Goal: Use online tool/utility: Utilize a website feature to perform a specific function

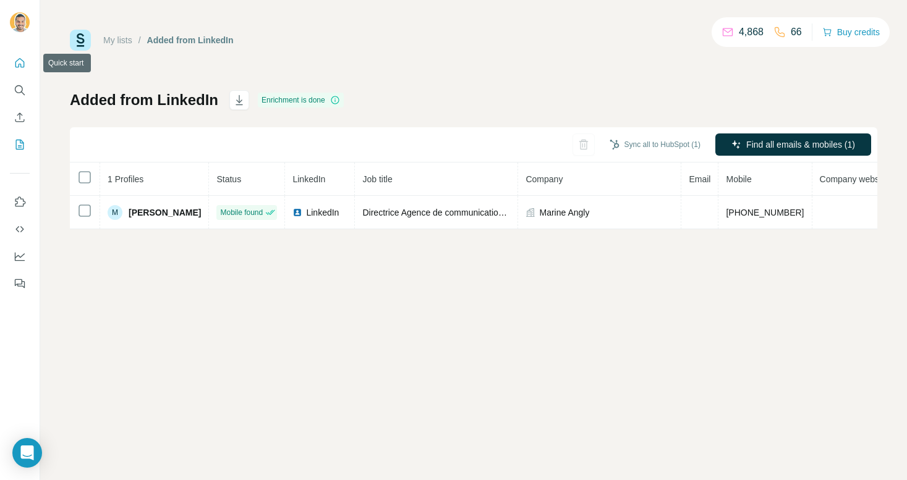
click at [24, 66] on icon "Quick start" at bounding box center [19, 62] width 9 height 9
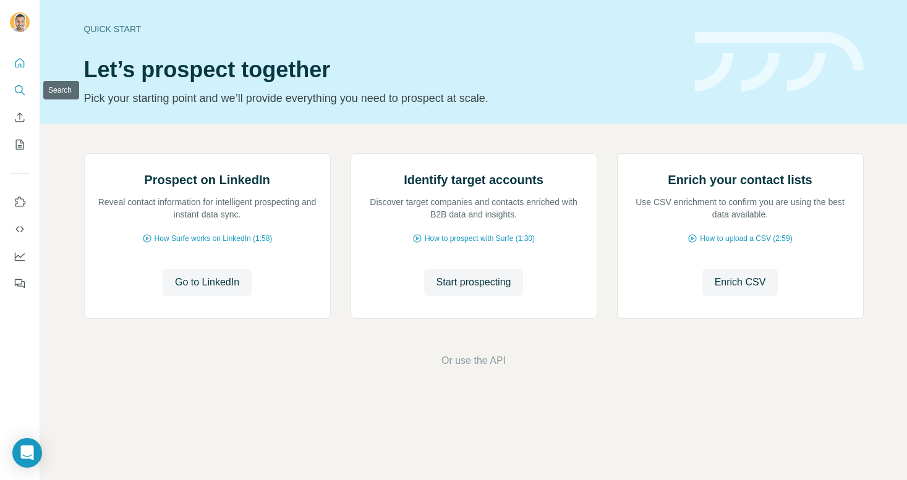
click at [19, 93] on icon "Search" at bounding box center [19, 89] width 8 height 8
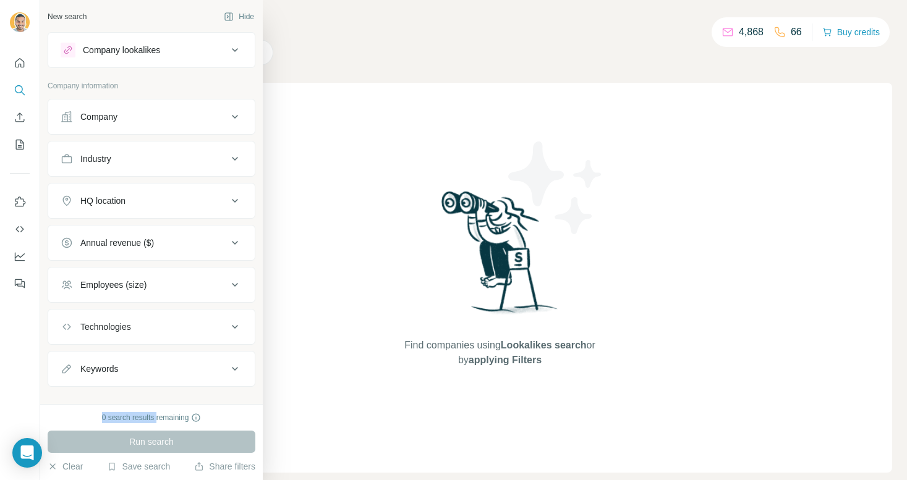
drag, startPoint x: 98, startPoint y: 418, endPoint x: 155, endPoint y: 417, distance: 57.5
click at [155, 418] on div "0 search results remaining" at bounding box center [152, 417] width 208 height 11
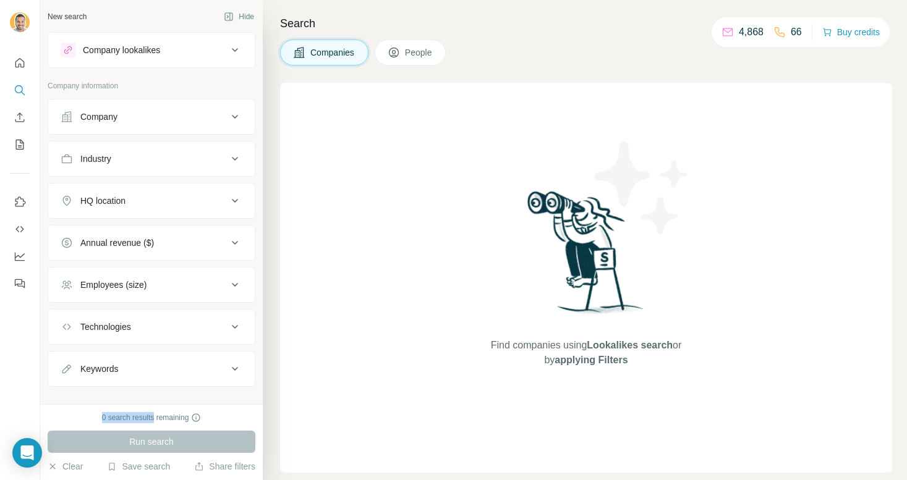
click at [127, 416] on div "0 search results remaining" at bounding box center [151, 417] width 99 height 11
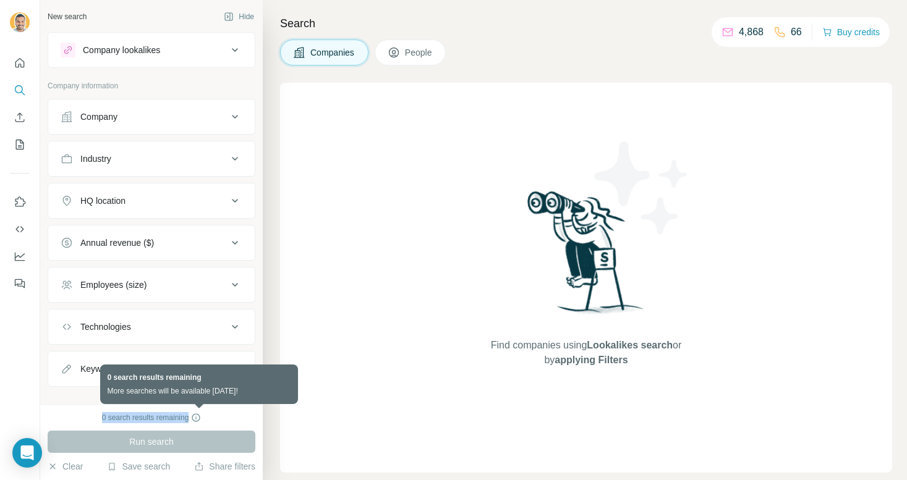
drag, startPoint x: 89, startPoint y: 416, endPoint x: 207, endPoint y: 416, distance: 118.0
click at [207, 416] on div "0 search results remaining" at bounding box center [152, 417] width 208 height 11
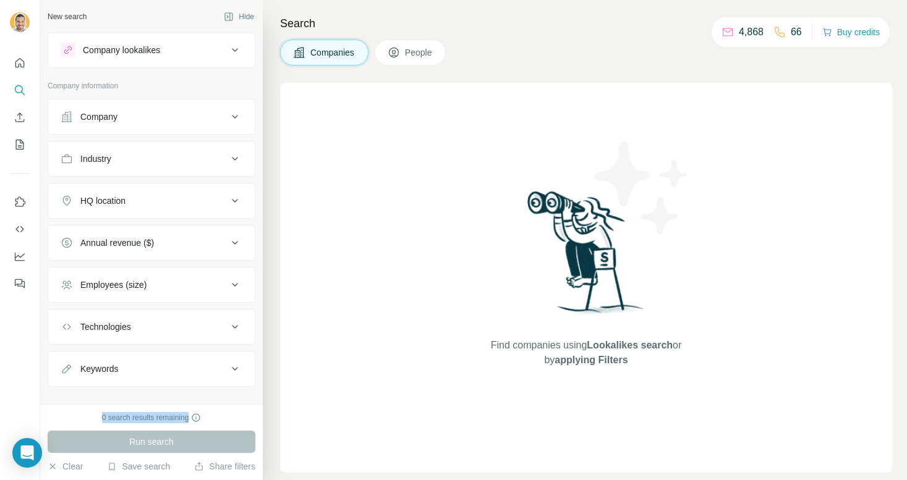
click at [148, 417] on div "0 search results remaining" at bounding box center [151, 417] width 99 height 11
drag, startPoint x: 89, startPoint y: 421, endPoint x: 240, endPoint y: 421, distance: 151.4
click at [240, 421] on div "0 search results remaining" at bounding box center [152, 417] width 208 height 11
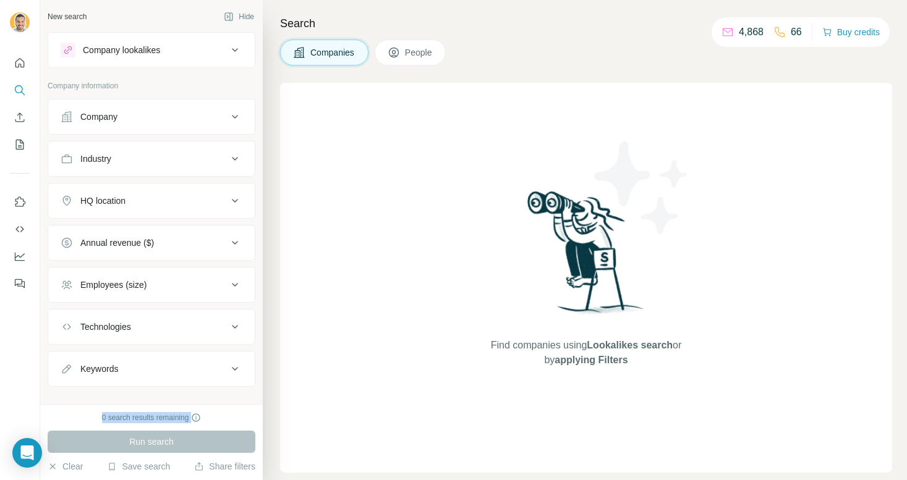
click at [184, 321] on div "Technologies" at bounding box center [144, 327] width 167 height 12
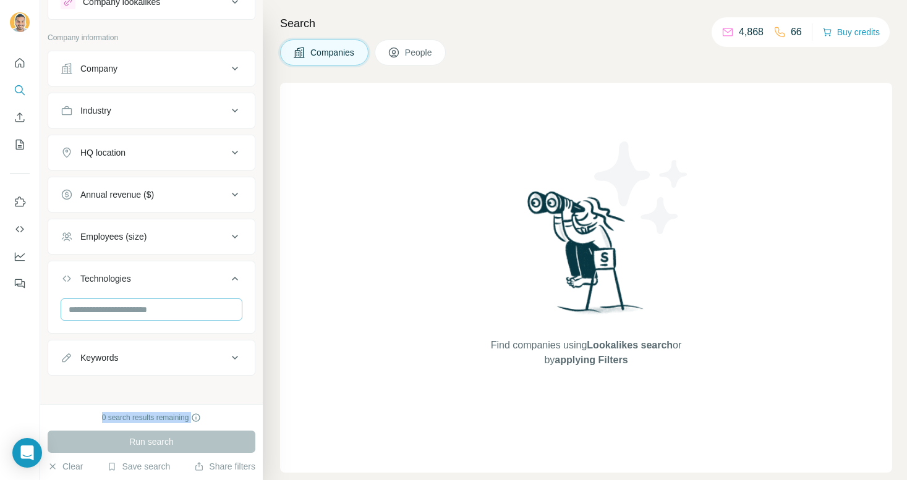
scroll to position [54, 0]
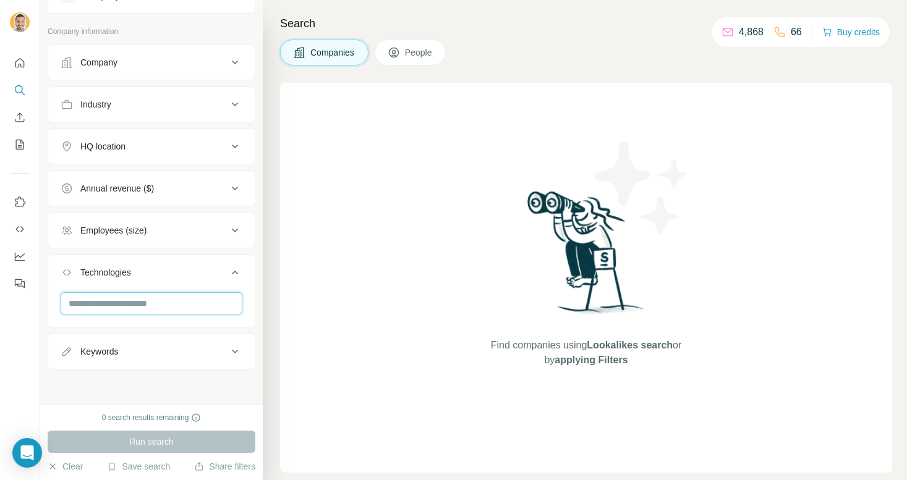
click at [175, 305] on input "text" at bounding box center [152, 303] width 182 height 22
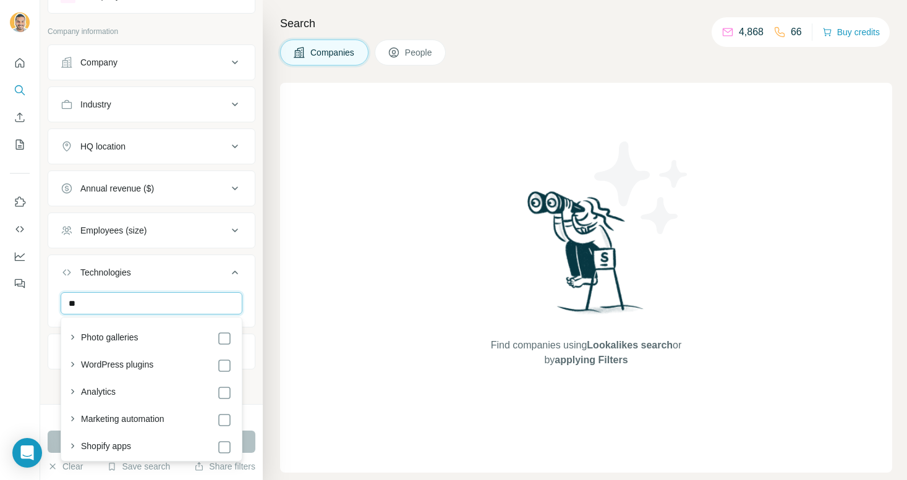
type input "*"
click at [283, 293] on div "Find companies using Lookalikes search or by applying Filters" at bounding box center [586, 278] width 612 height 390
